Goal: Transaction & Acquisition: Download file/media

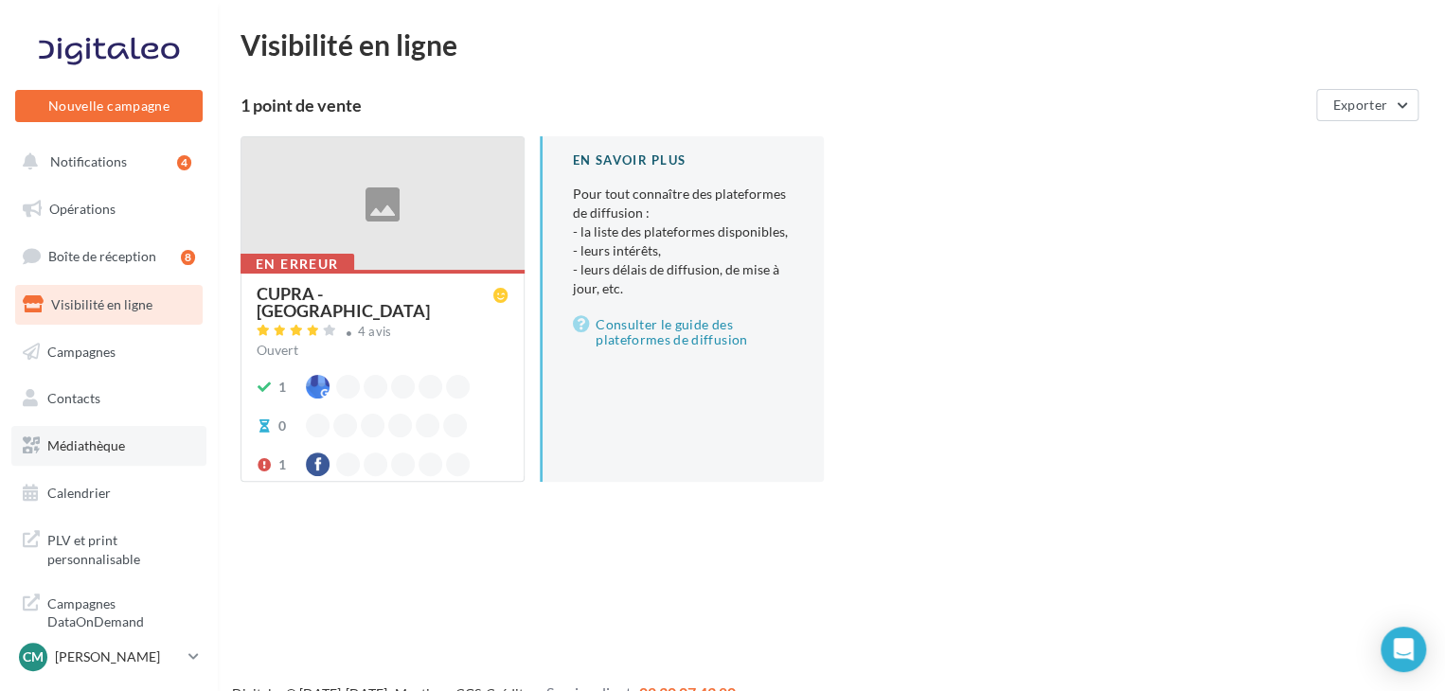
click at [95, 444] on span "Médiathèque" at bounding box center [86, 446] width 78 height 16
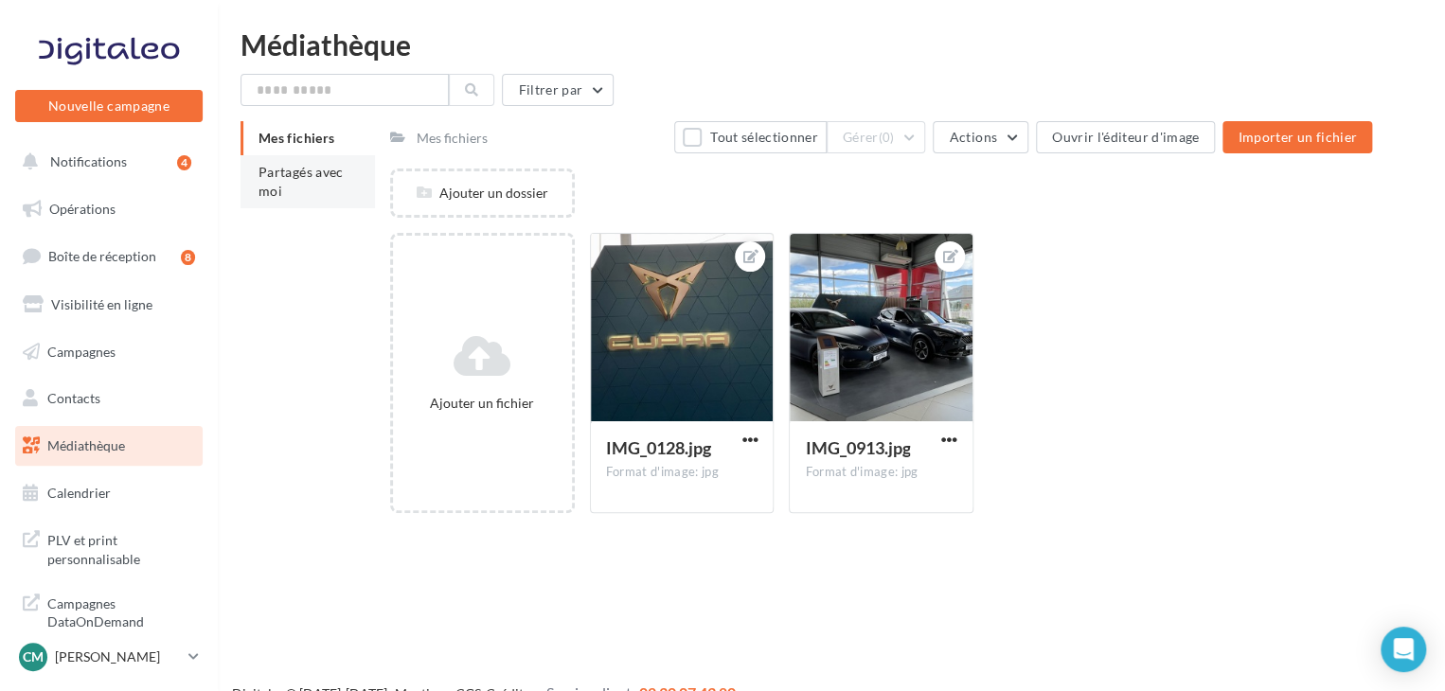
click at [273, 172] on span "Partagés avec moi" at bounding box center [301, 181] width 85 height 35
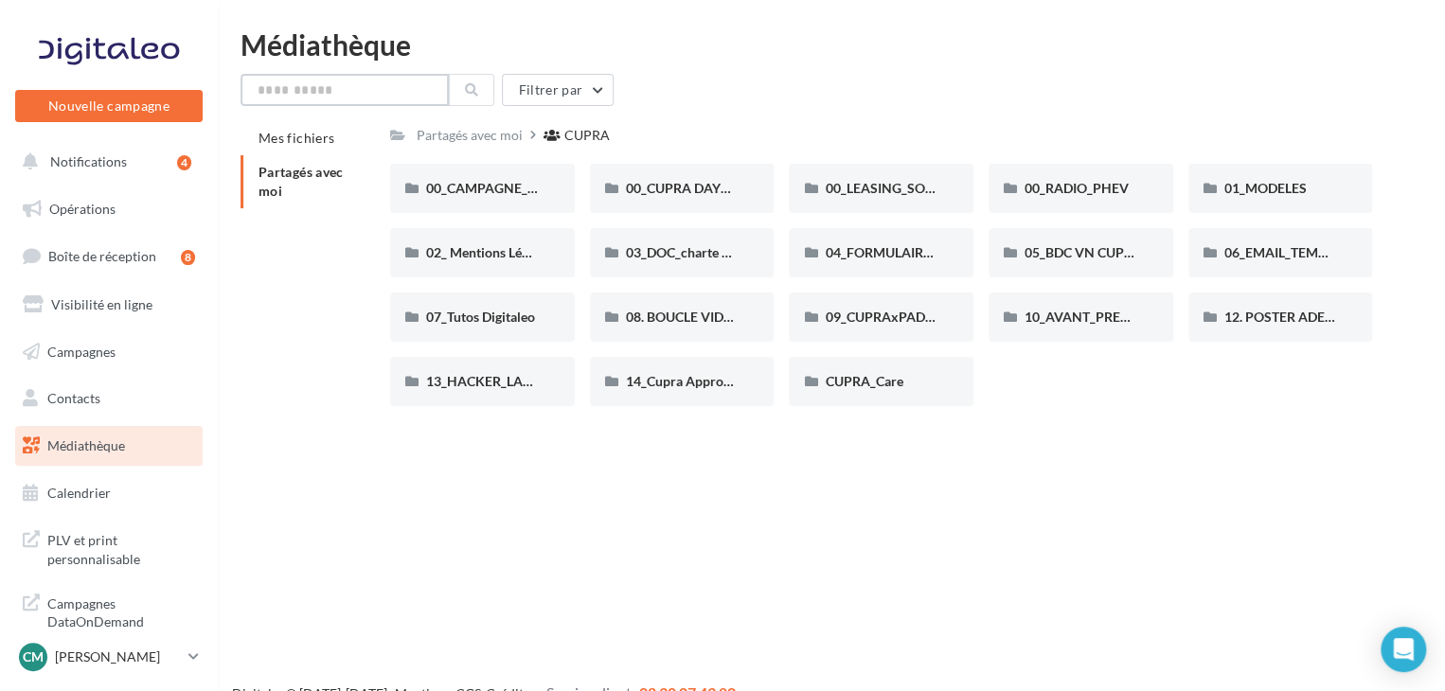
click at [330, 96] on input "text" at bounding box center [345, 90] width 208 height 32
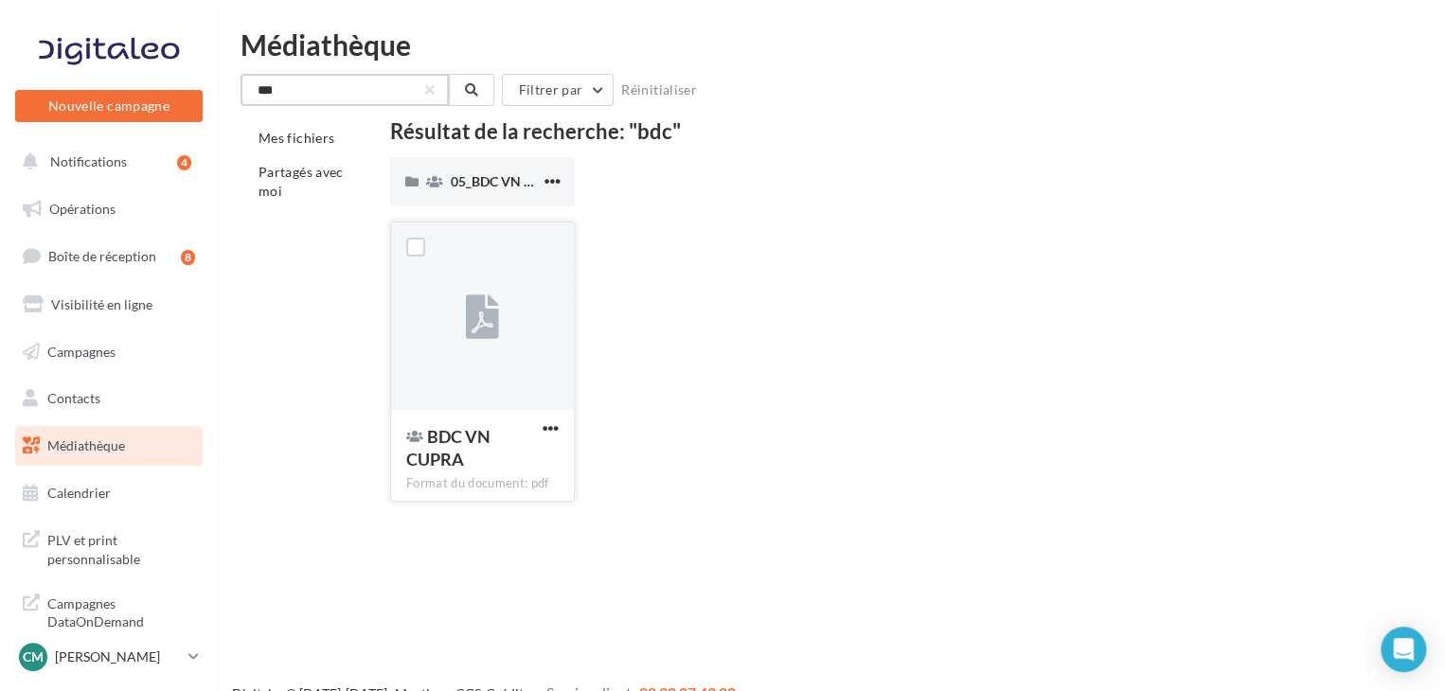
type input "***"
click at [472, 352] on div at bounding box center [482, 317] width 183 height 189
click at [553, 428] on span "button" at bounding box center [551, 429] width 16 height 16
click at [477, 463] on button "Télécharger" at bounding box center [467, 466] width 189 height 49
click at [93, 168] on span "Notifications" at bounding box center [88, 161] width 77 height 16
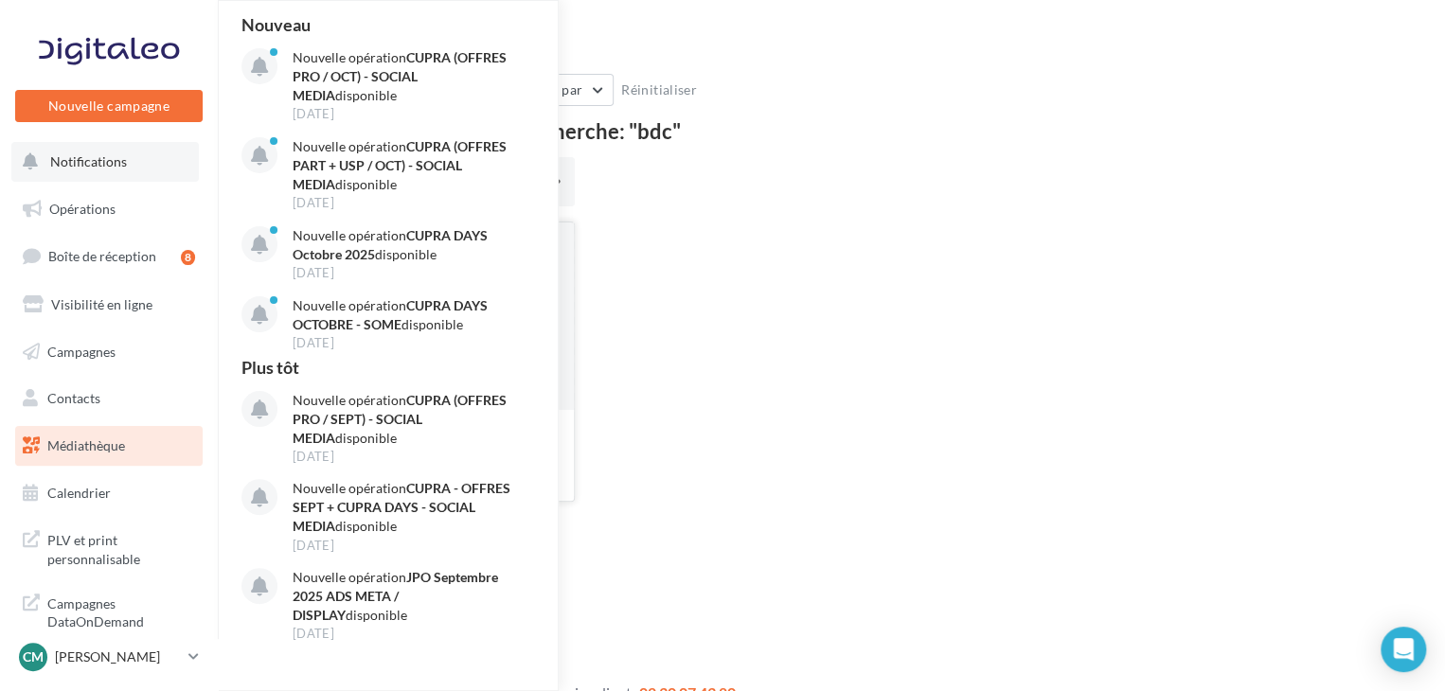
click at [93, 168] on span "Notifications" at bounding box center [88, 161] width 77 height 16
